Goal: Task Accomplishment & Management: Manage account settings

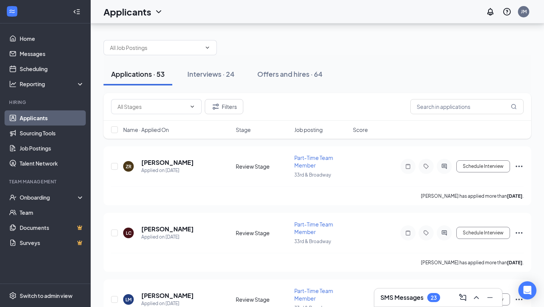
scroll to position [24, 0]
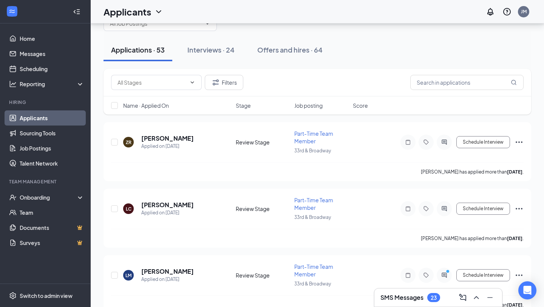
click at [416, 298] on h3 "SMS Messages" at bounding box center [401, 297] width 43 height 8
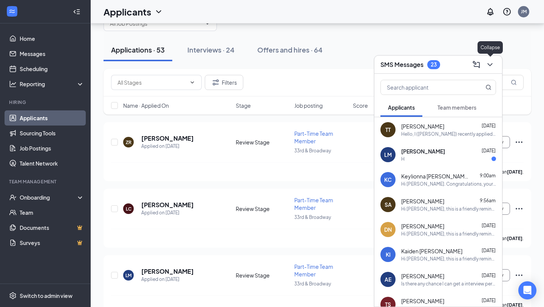
click at [493, 64] on icon "ChevronDown" at bounding box center [489, 64] width 9 height 9
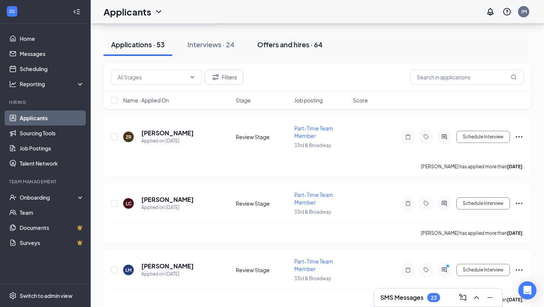
scroll to position [0, 0]
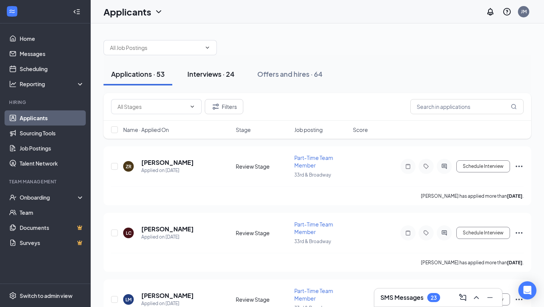
click at [215, 74] on div "Interviews · 24" at bounding box center [210, 73] width 47 height 9
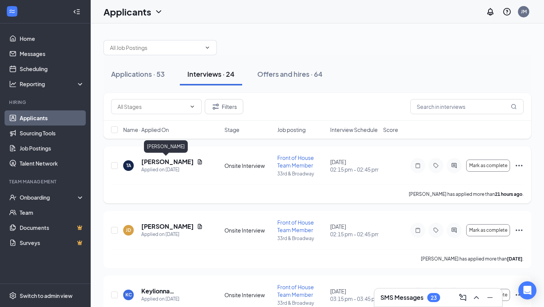
click at [160, 158] on h5 "[PERSON_NAME]" at bounding box center [167, 162] width 53 height 8
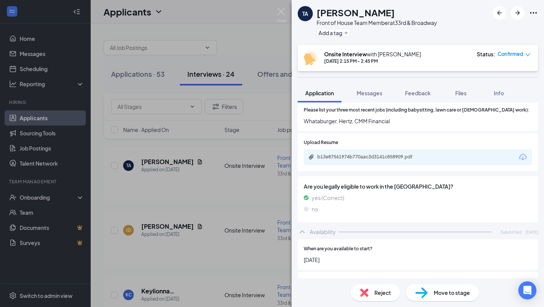
scroll to position [294, 0]
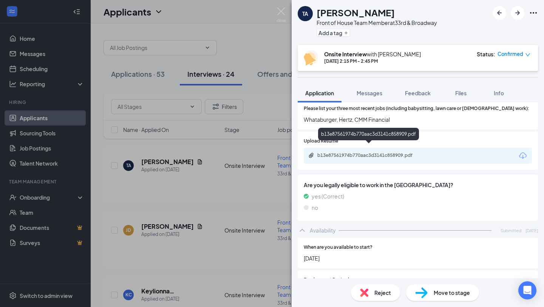
click at [377, 152] on div "b13e87561974b770aac3d3141c858909.pdf" at bounding box center [370, 155] width 106 height 6
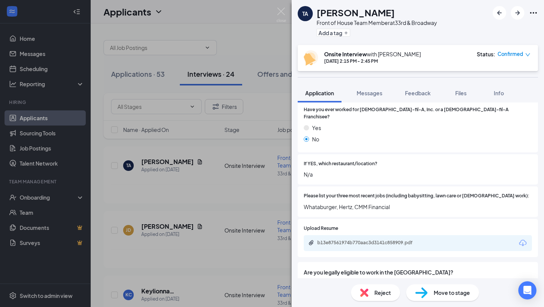
scroll to position [208, 0]
click at [361, 239] on div "b13e87561974b770aac3d3141c858909.pdf" at bounding box center [370, 242] width 106 height 6
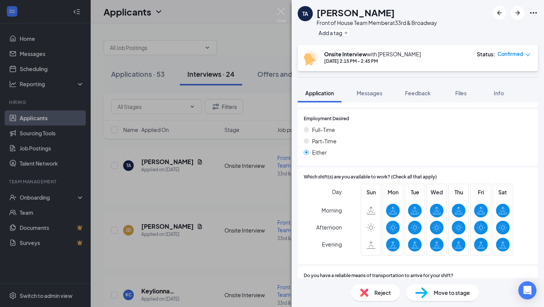
scroll to position [483, 0]
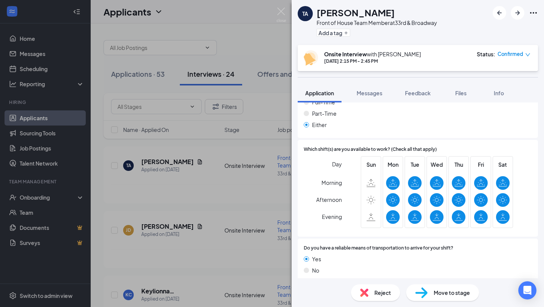
click at [218, 190] on div "TA [PERSON_NAME] Front of House Team Member at [GEOGRAPHIC_DATA] Add a tag Onsi…" at bounding box center [272, 153] width 544 height 307
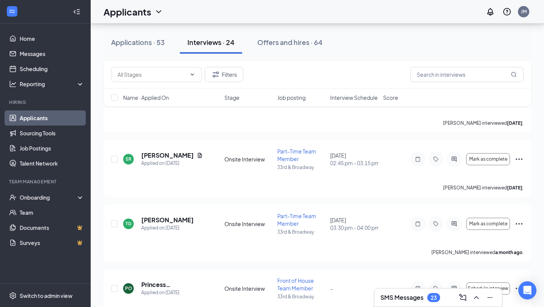
scroll to position [1040, 0]
click at [132, 46] on div "Applications · 53" at bounding box center [138, 41] width 54 height 9
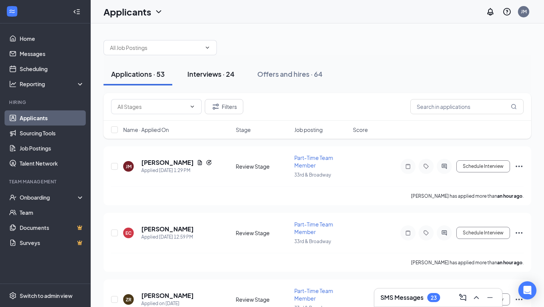
click at [222, 73] on div "Interviews · 24" at bounding box center [210, 73] width 47 height 9
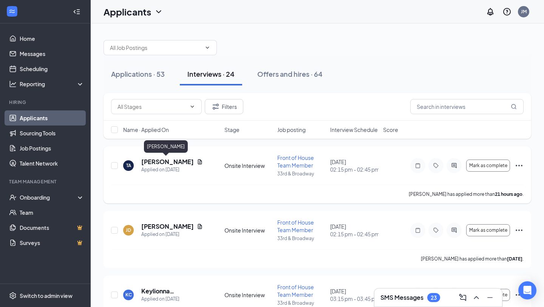
click at [159, 162] on h5 "[PERSON_NAME]" at bounding box center [167, 162] width 53 height 8
